Goal: Communication & Community: Answer question/provide support

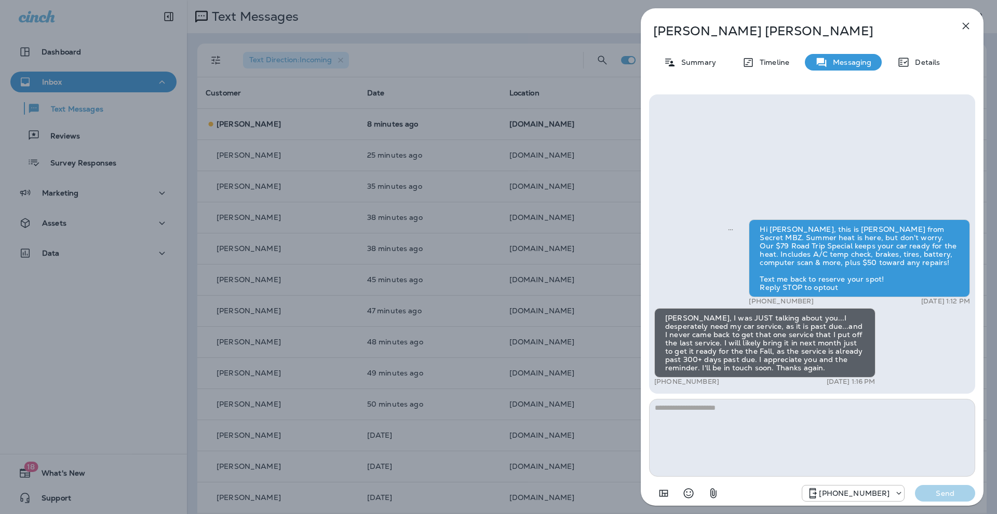
scroll to position [41, 0]
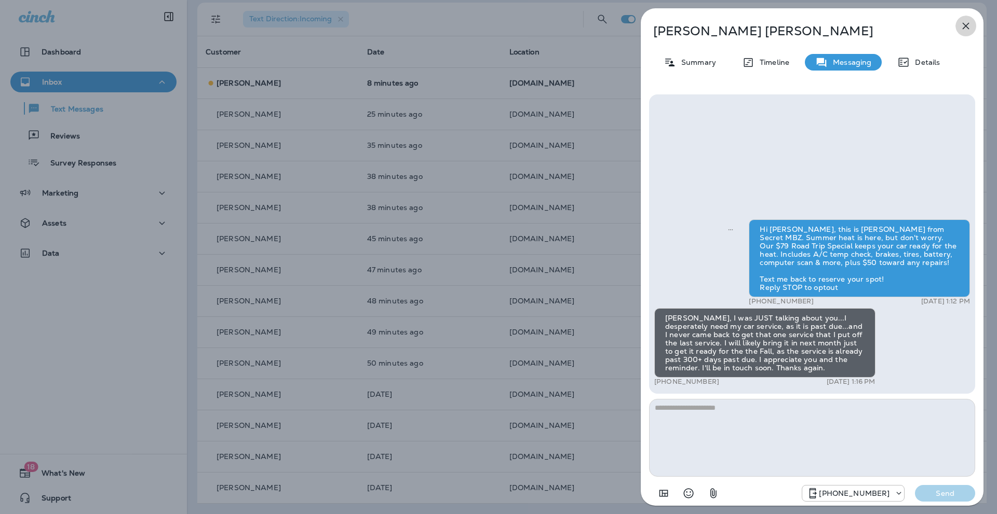
click at [969, 23] on icon "button" at bounding box center [965, 26] width 12 height 12
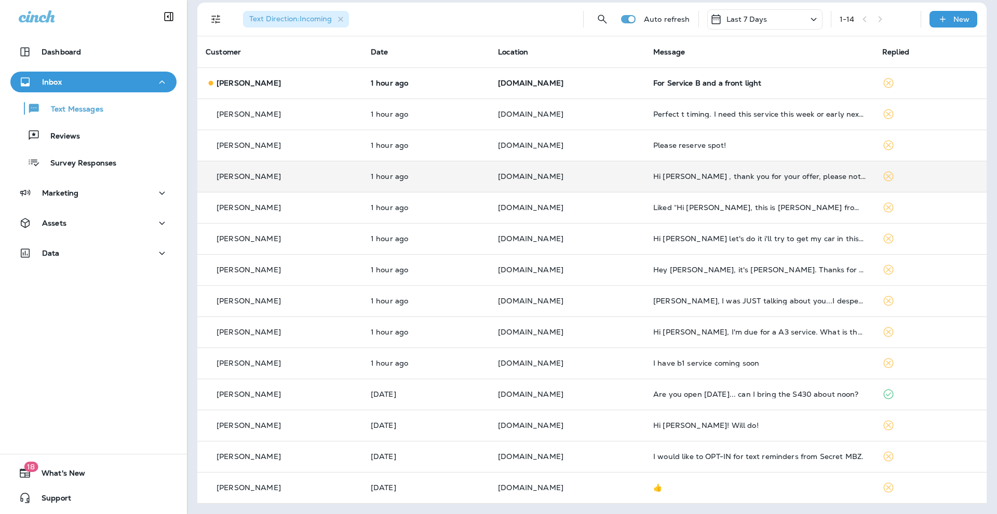
click at [248, 178] on p "[PERSON_NAME]" at bounding box center [248, 176] width 64 height 8
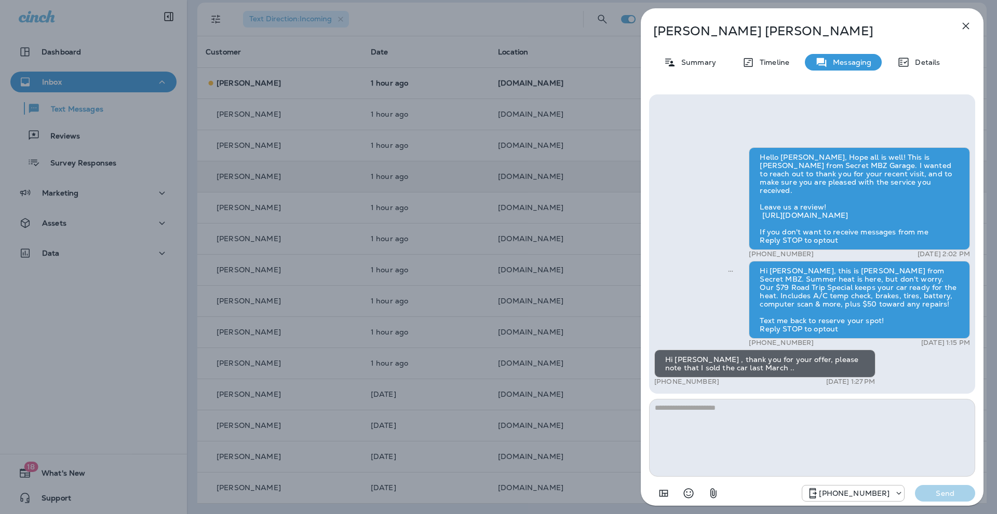
click at [670, 413] on textarea at bounding box center [812, 438] width 326 height 78
type textarea "**********"
click at [967, 25] on icon "button" at bounding box center [965, 26] width 12 height 12
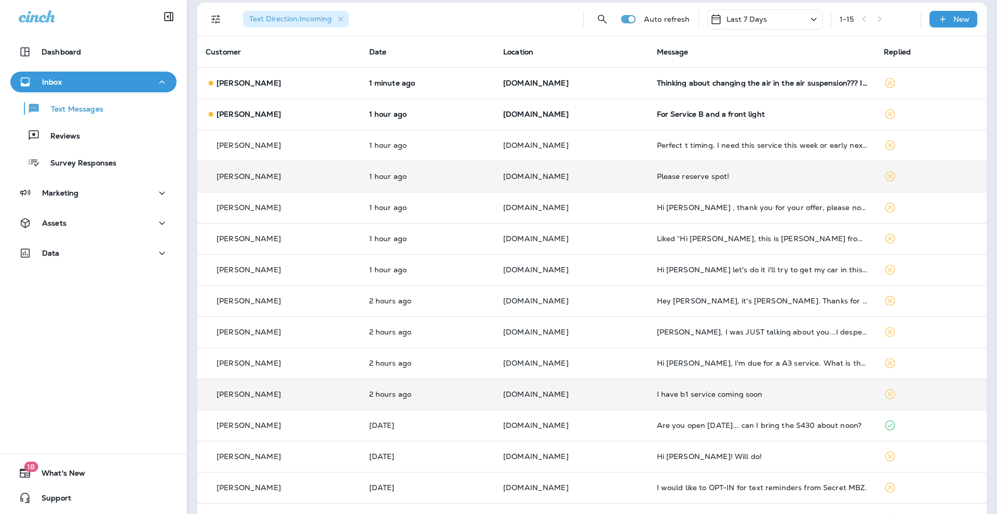
click at [246, 396] on p "[PERSON_NAME]" at bounding box center [248, 394] width 64 height 8
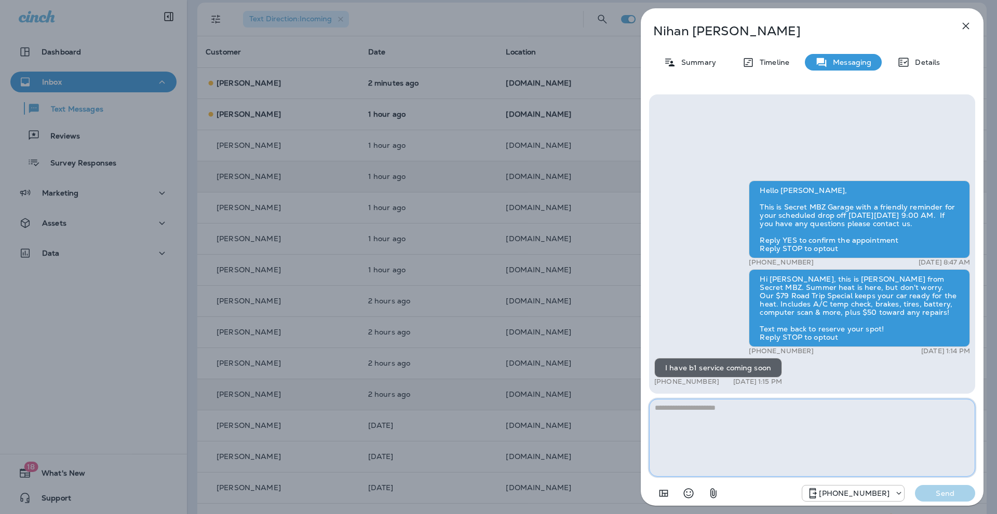
drag, startPoint x: 670, startPoint y: 408, endPoint x: 675, endPoint y: 410, distance: 5.4
click at [670, 408] on textarea at bounding box center [812, 438] width 326 height 78
type textarea "**********"
drag, startPoint x: 839, startPoint y: 407, endPoint x: 654, endPoint y: 420, distance: 185.7
click at [654, 420] on textarea "**********" at bounding box center [812, 438] width 326 height 78
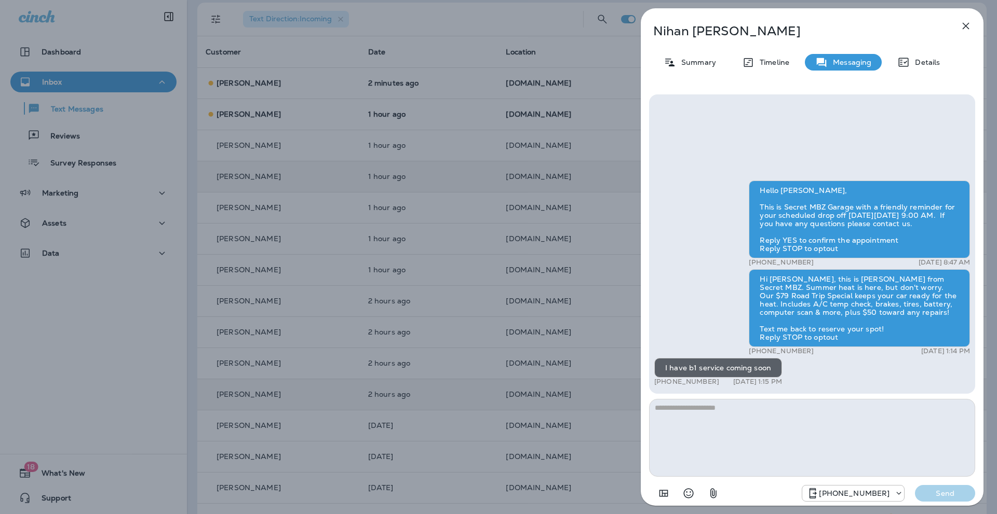
click at [968, 24] on icon "button" at bounding box center [965, 26] width 7 height 7
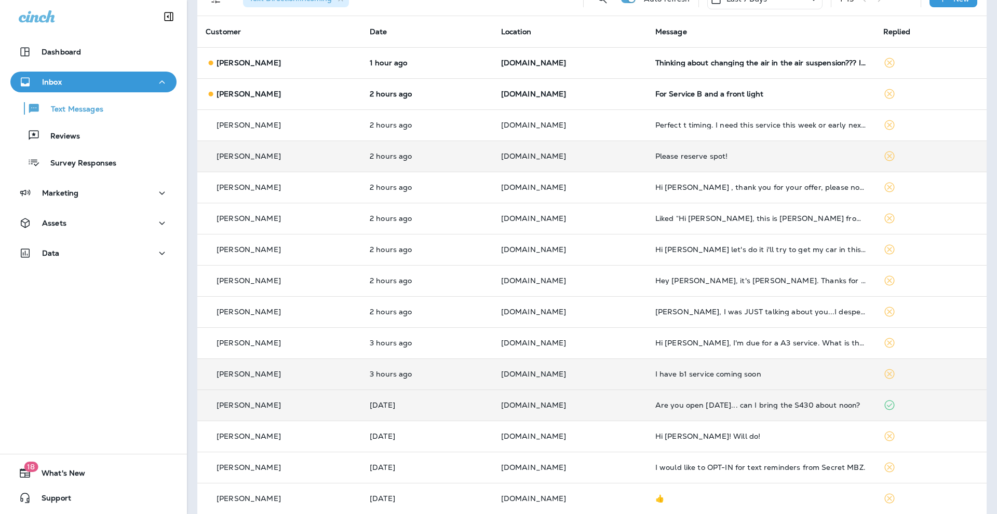
scroll to position [72, 0]
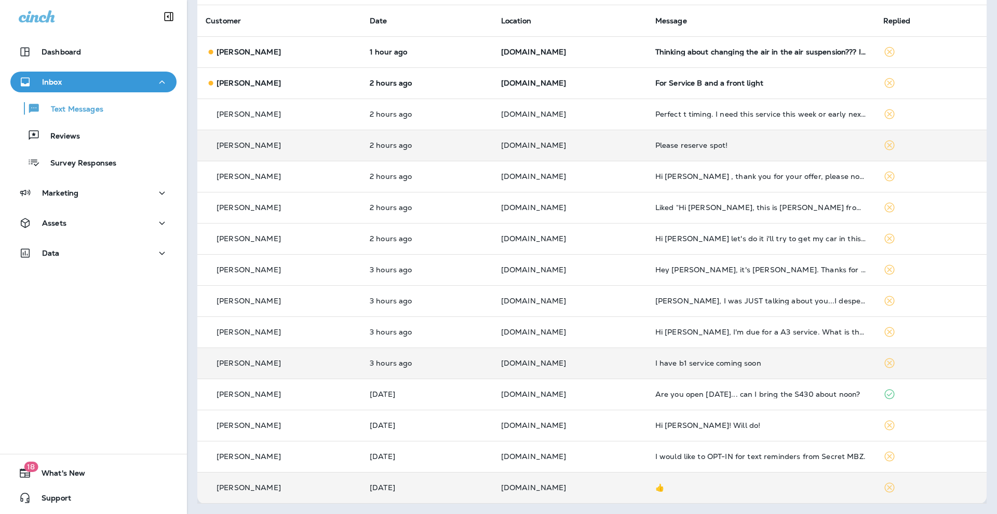
click at [247, 484] on p "[PERSON_NAME]" at bounding box center [248, 488] width 64 height 8
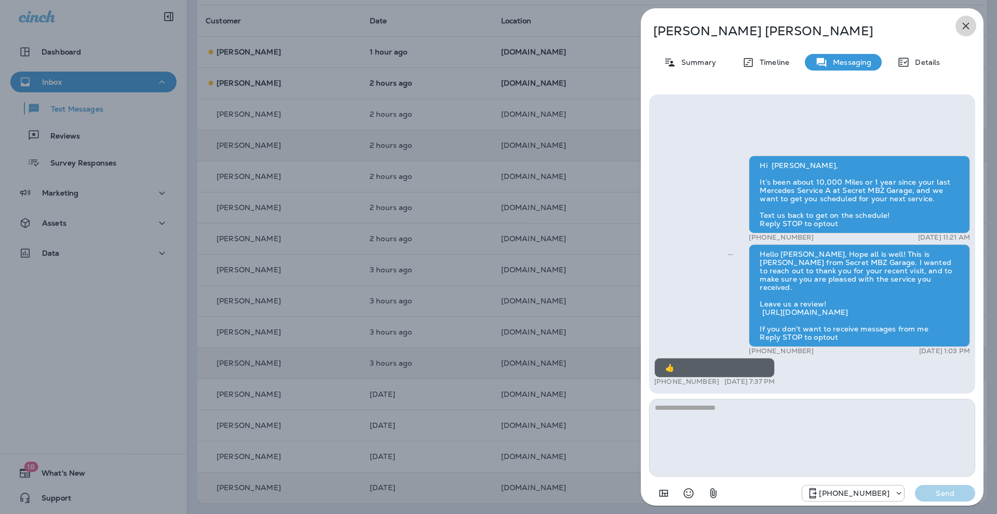
click at [963, 25] on icon "button" at bounding box center [965, 26] width 12 height 12
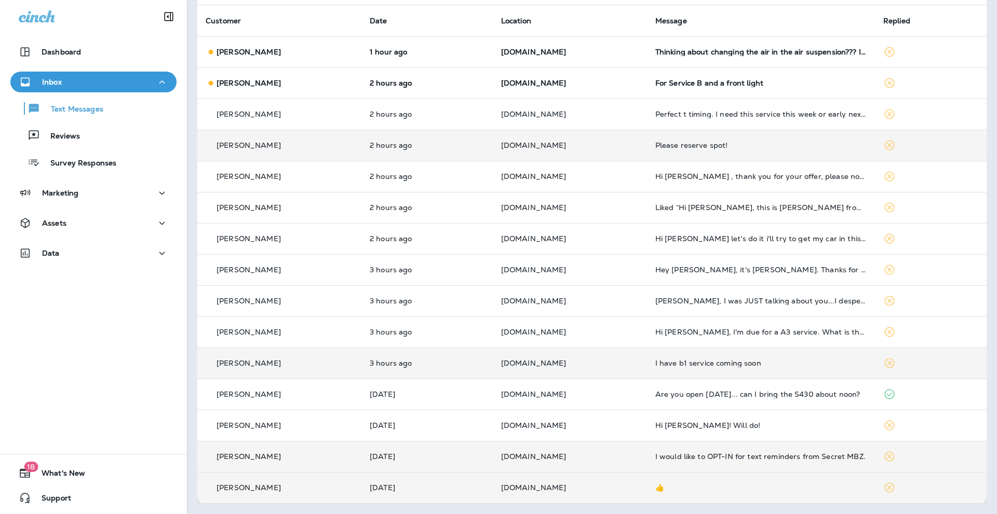
click at [241, 453] on p "[PERSON_NAME]" at bounding box center [248, 457] width 64 height 8
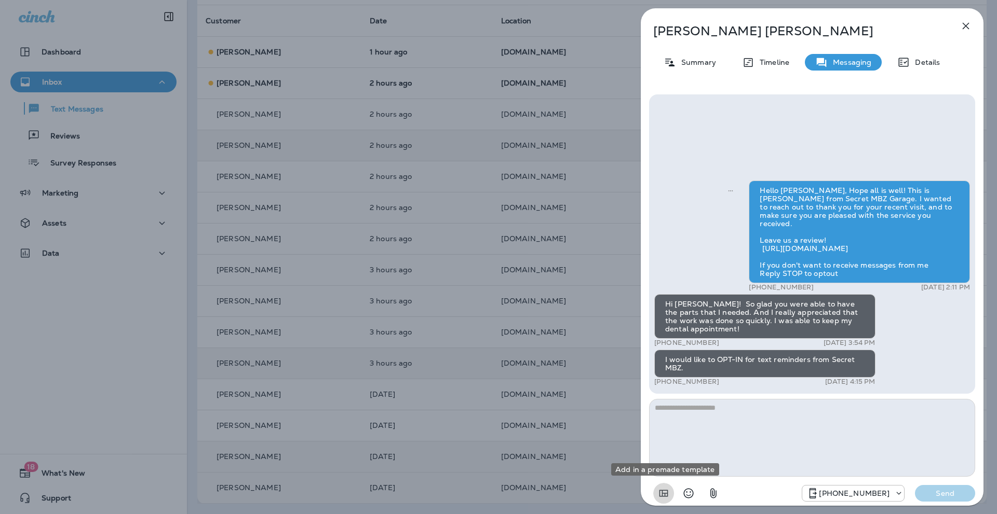
click at [664, 492] on icon "Add in a premade template" at bounding box center [663, 493] width 12 height 12
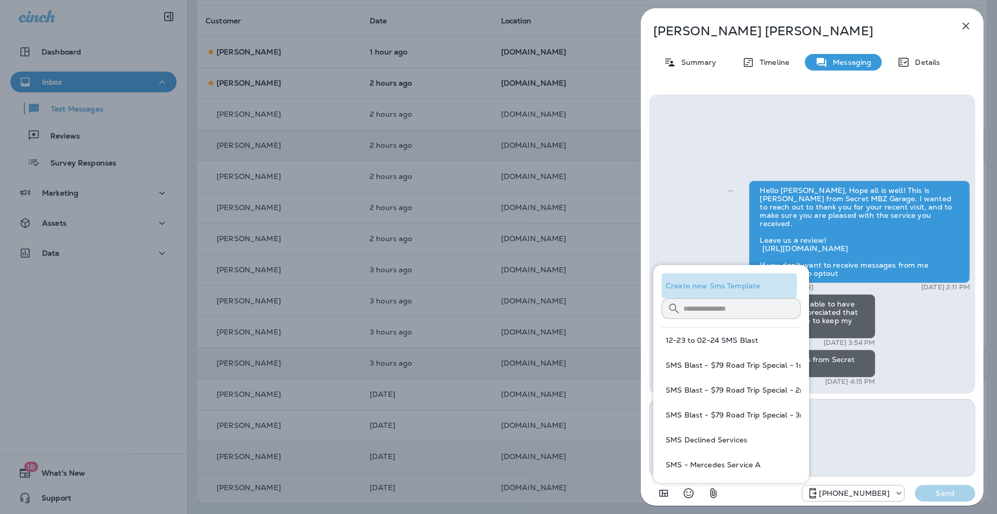
click at [706, 285] on button "Create new Sms Template" at bounding box center [730, 286] width 139 height 25
click at [731, 284] on button "Create new Sms Template" at bounding box center [730, 286] width 139 height 25
click at [911, 421] on textarea at bounding box center [812, 438] width 326 height 78
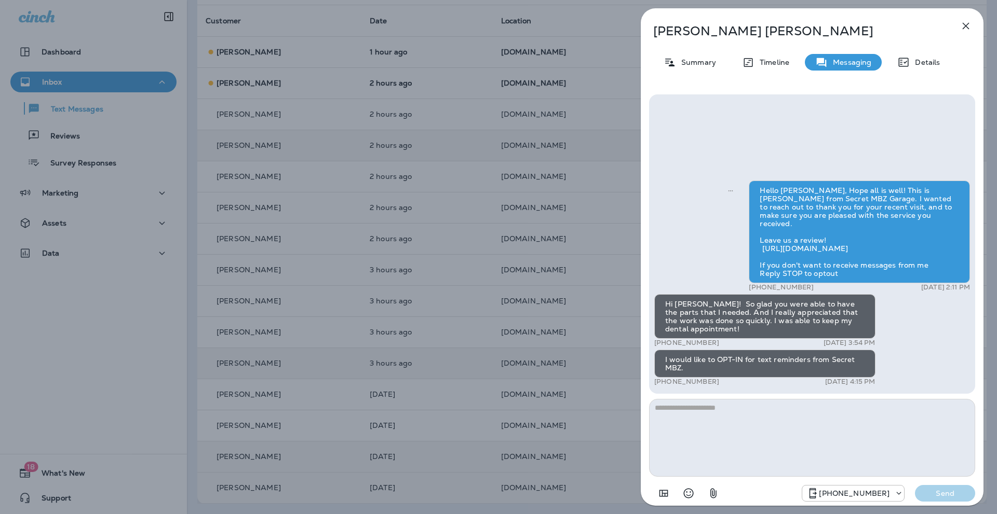
click at [963, 25] on icon "button" at bounding box center [965, 26] width 12 height 12
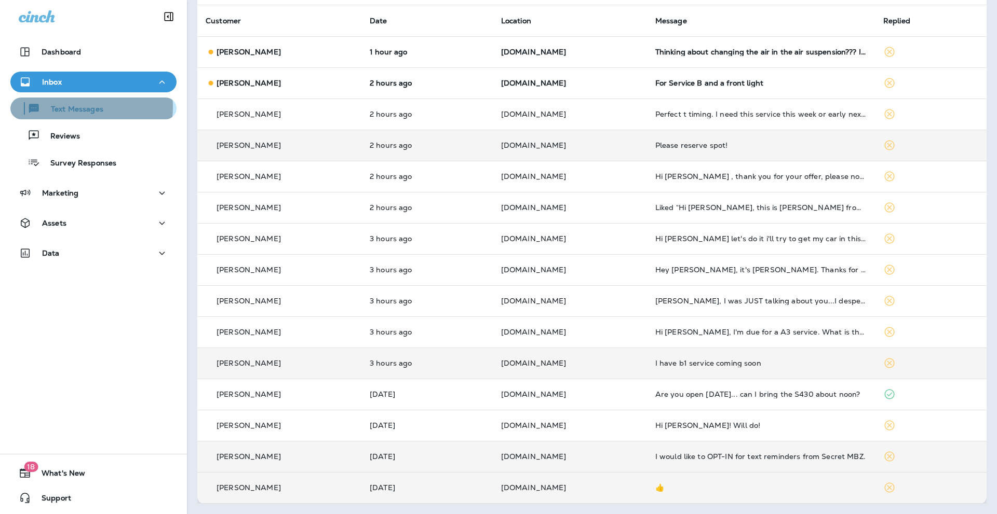
click at [80, 107] on p "Text Messages" at bounding box center [71, 110] width 63 height 10
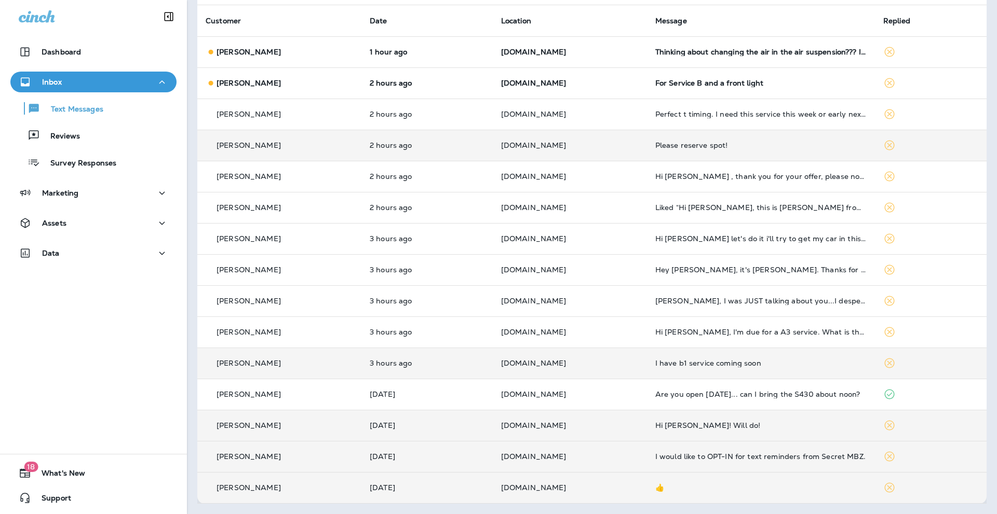
click at [247, 424] on p "[PERSON_NAME]" at bounding box center [248, 425] width 64 height 8
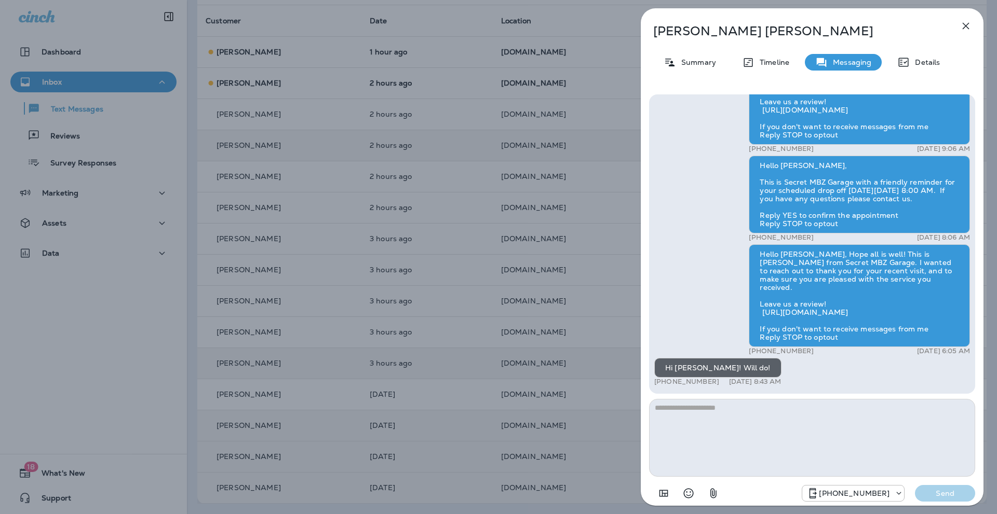
click at [698, 412] on textarea at bounding box center [812, 438] width 326 height 78
